Goal: Find specific page/section: Find specific page/section

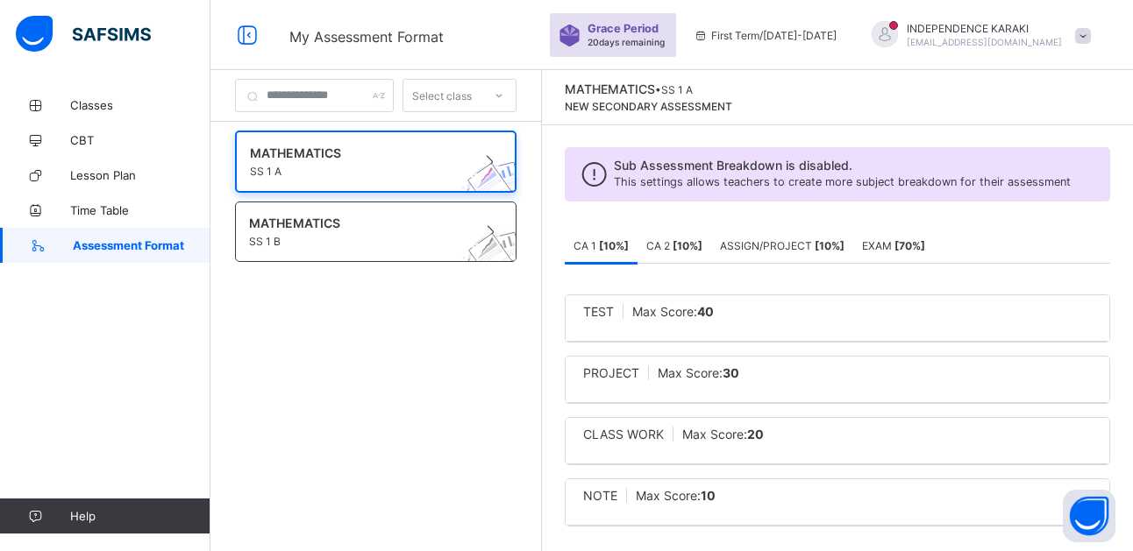
click at [262, 225] on span "MATHEMATICS" at bounding box center [359, 223] width 220 height 15
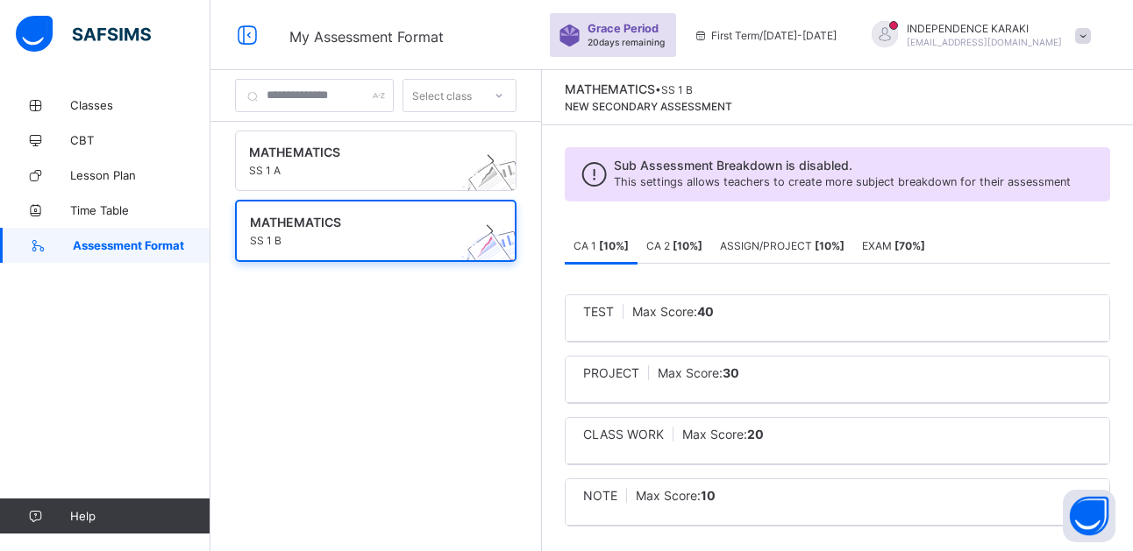
click at [692, 252] on span "CA 2 [ 10 %]" at bounding box center [674, 245] width 56 height 13
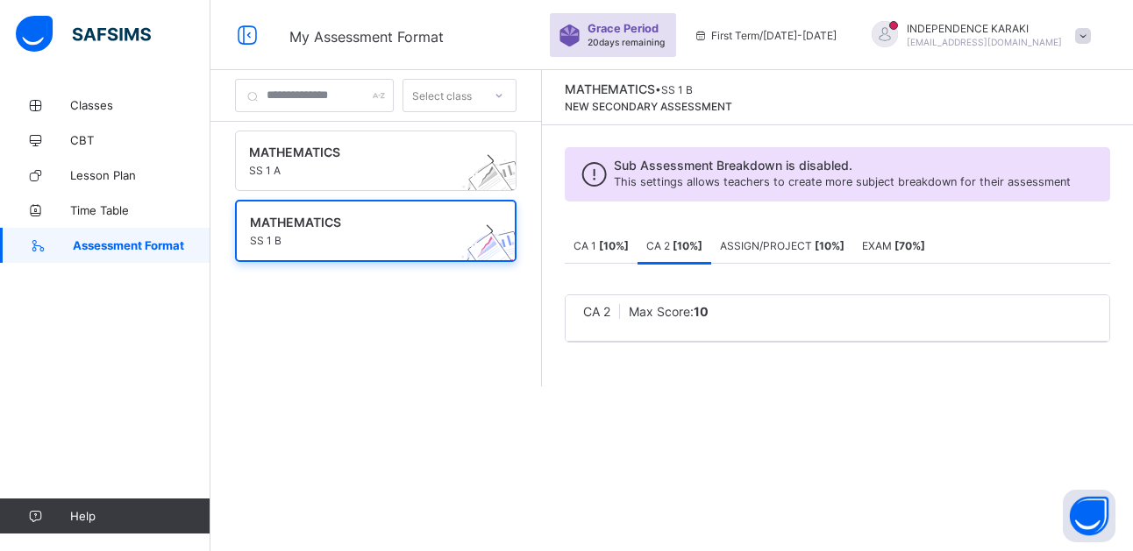
click at [807, 241] on span "ASSIGN/PROJECT [ 10 %]" at bounding box center [782, 245] width 124 height 13
click at [915, 239] on b "[ 70 %]" at bounding box center [909, 245] width 31 height 13
click at [87, 109] on span "Classes" at bounding box center [140, 105] width 140 height 14
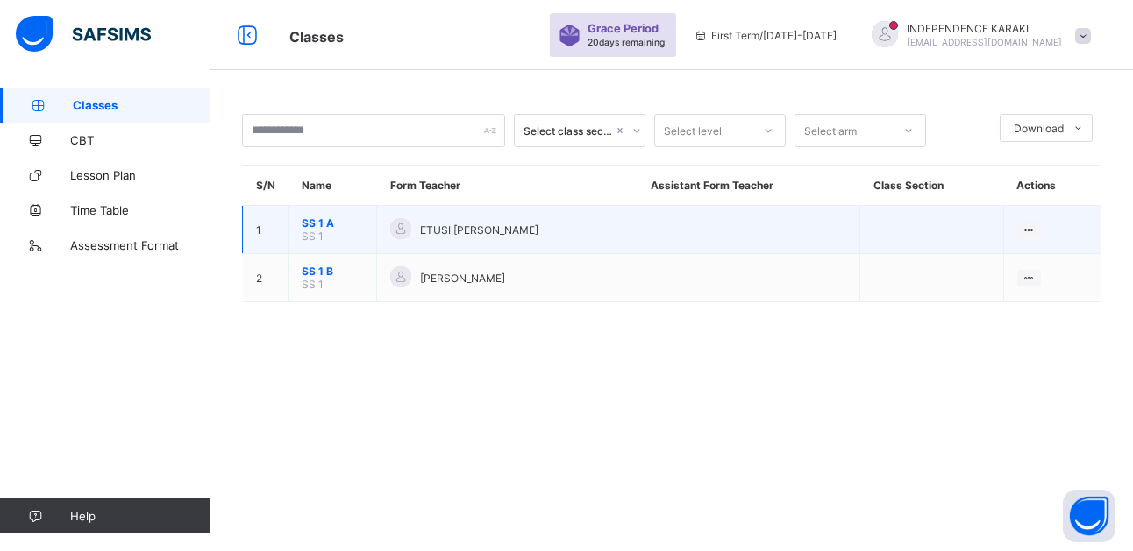
click at [315, 230] on span "SS 1 A" at bounding box center [332, 223] width 61 height 13
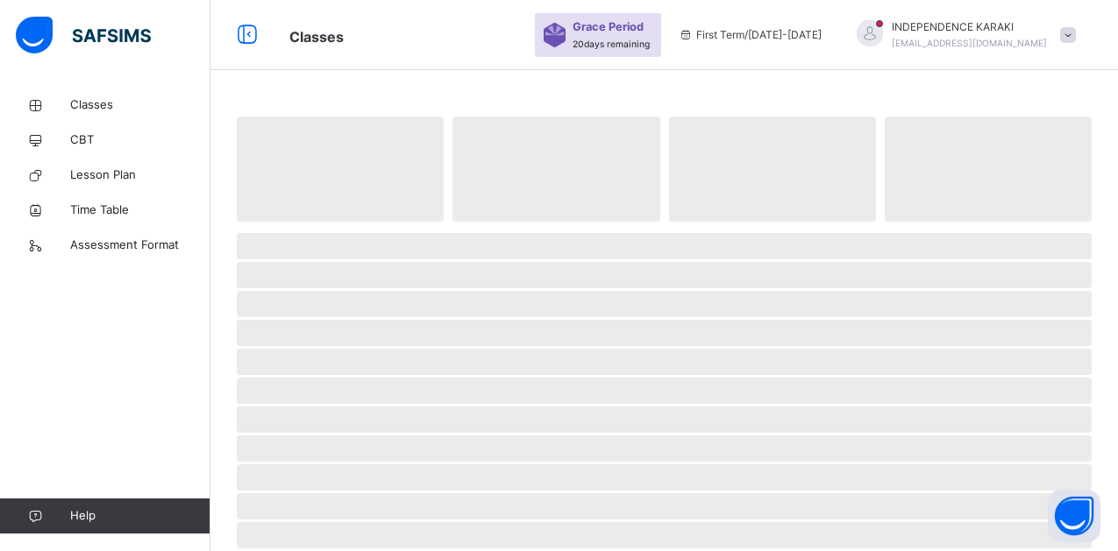
click at [315, 239] on span "‌" at bounding box center [664, 246] width 855 height 26
